Goal: Information Seeking & Learning: Learn about a topic

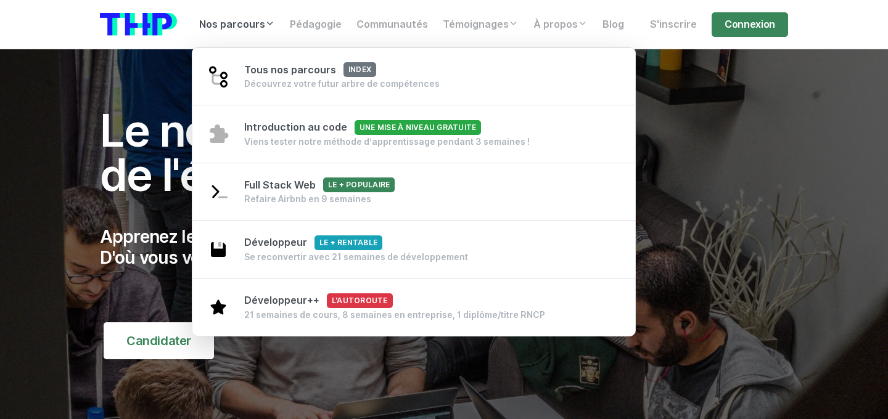
click at [242, 21] on link "Nos parcours" at bounding box center [237, 24] width 91 height 25
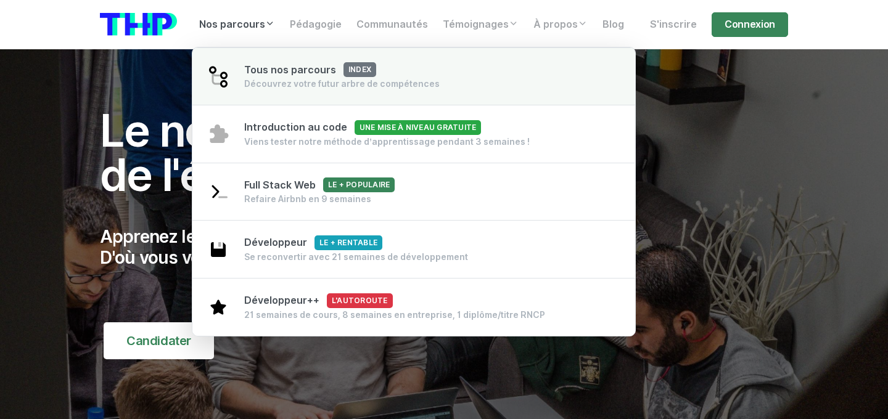
click at [294, 88] on div "Découvrez votre futur arbre de compétences" at bounding box center [341, 84] width 195 height 12
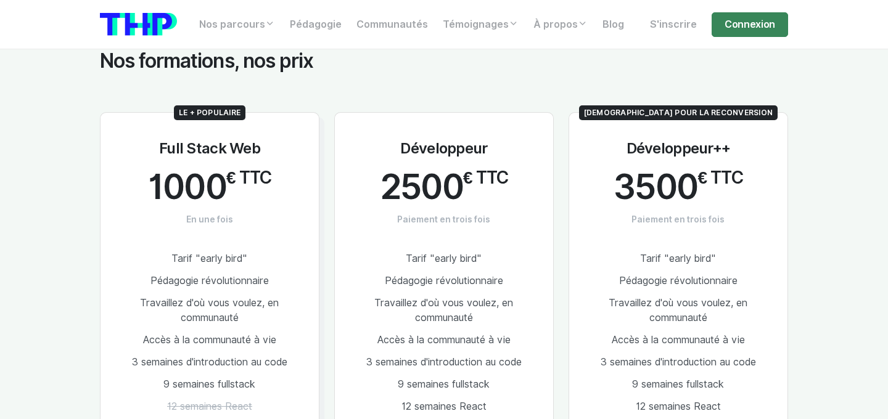
scroll to position [611, 0]
